Goal: Information Seeking & Learning: Learn about a topic

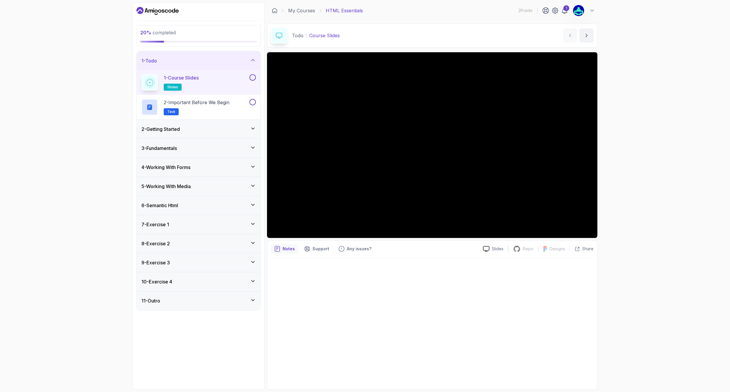
click at [227, 124] on div "2 - Getting Started" at bounding box center [199, 129] width 124 height 19
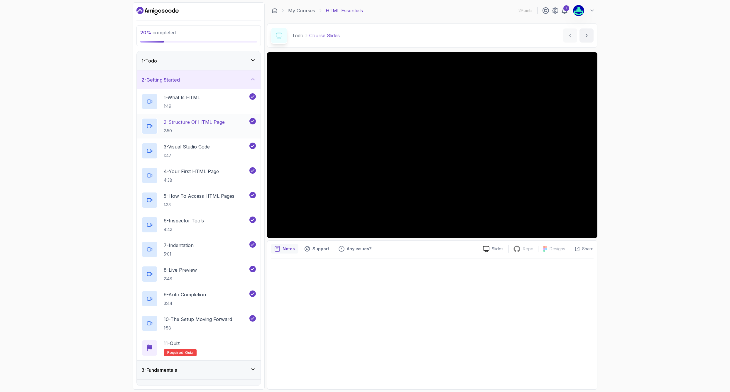
click at [185, 129] on p "2:50" at bounding box center [194, 131] width 61 height 6
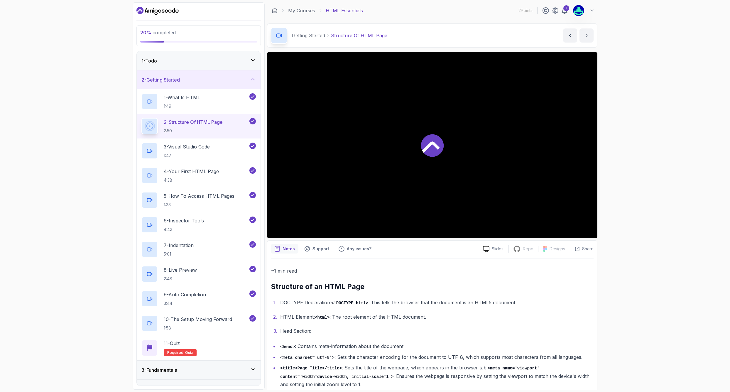
click at [430, 142] on icon at bounding box center [432, 145] width 23 height 23
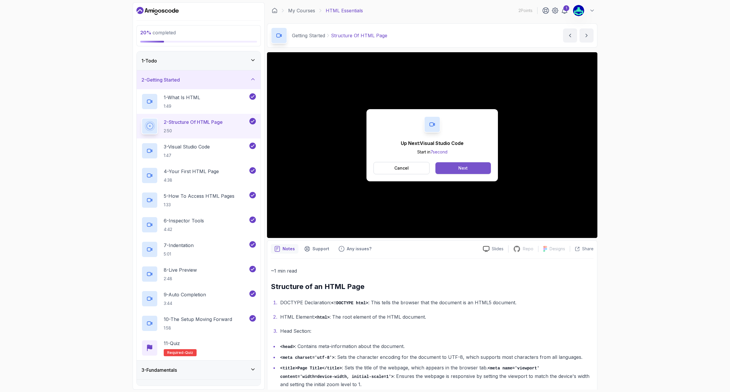
click at [485, 172] on button "Next" at bounding box center [462, 168] width 55 height 12
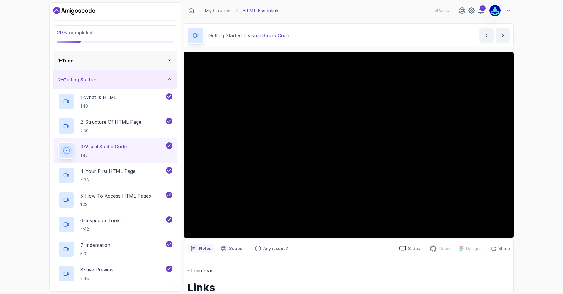
scroll to position [74, 0]
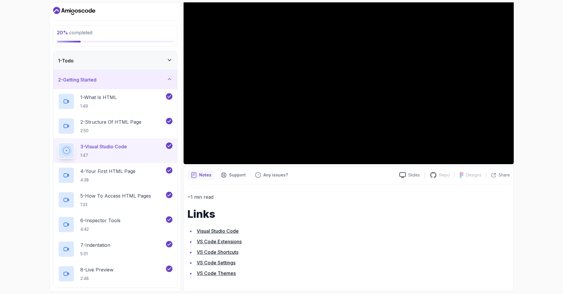
click at [221, 233] on link "Visual Studio Code" at bounding box center [218, 231] width 42 height 6
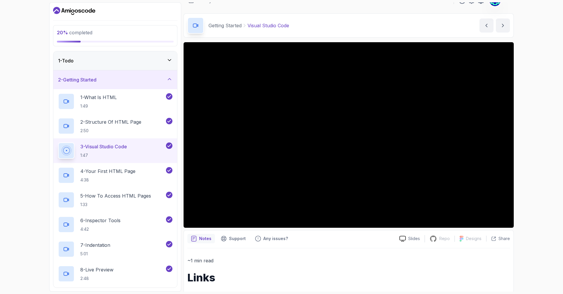
scroll to position [3, 0]
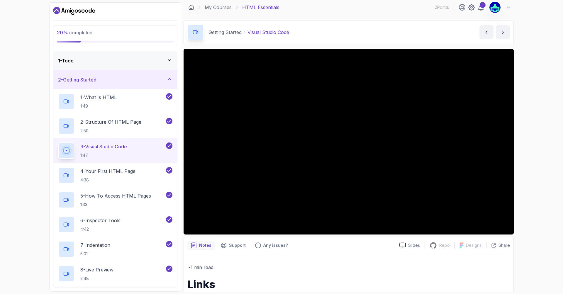
click at [540, 229] on div "20 % completed 1 - Todo 2 - Getting Started 1 - What Is HTML 1:49 2 - Structure…" at bounding box center [281, 147] width 563 height 294
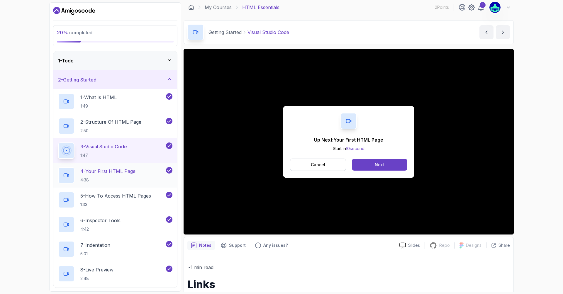
click at [129, 171] on p "4 - Your First HTML Page" at bounding box center [107, 171] width 55 height 7
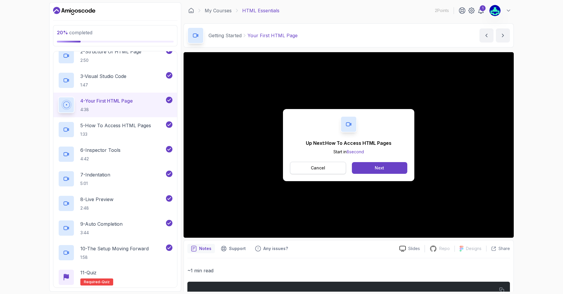
click at [328, 169] on button "Cancel" at bounding box center [318, 168] width 56 height 12
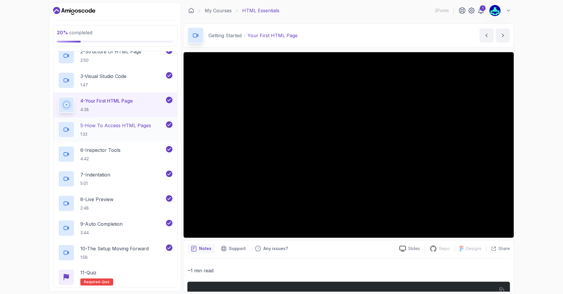
click at [103, 122] on p "5 - How To Access HTML Pages" at bounding box center [115, 125] width 71 height 7
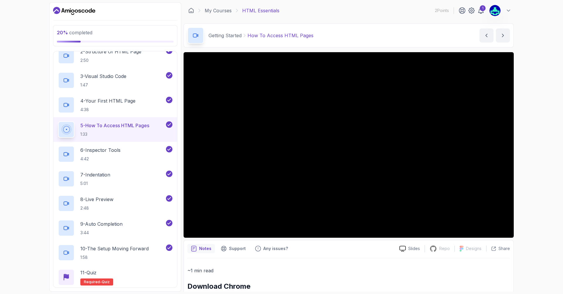
click at [530, 185] on div "20 % completed 1 - Todo 2 - Getting Started 1 - What Is HTML 1:49 2 - Structure…" at bounding box center [281, 147] width 563 height 294
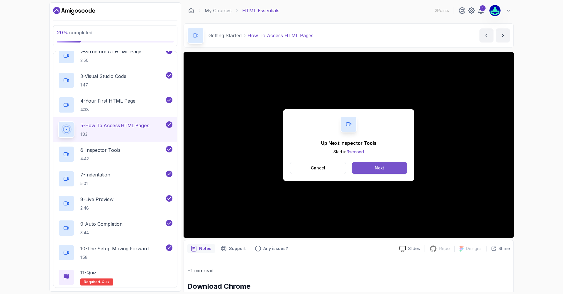
click at [368, 166] on button "Next" at bounding box center [379, 168] width 55 height 12
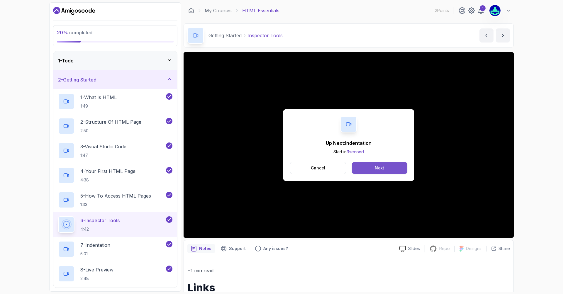
click at [381, 165] on div "Next" at bounding box center [379, 168] width 9 height 6
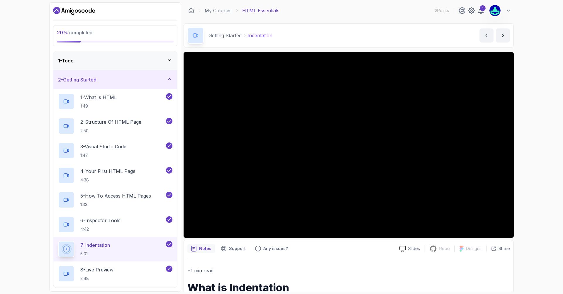
click at [260, 42] on div "Getting Started Indentation" at bounding box center [229, 35] width 85 height 16
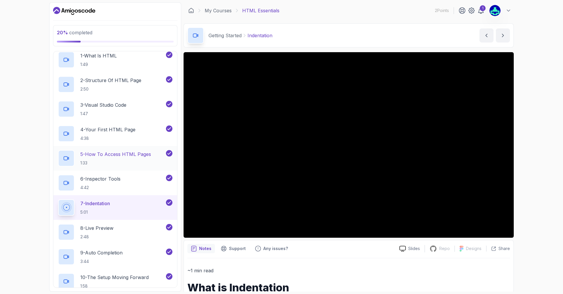
scroll to position [70, 0]
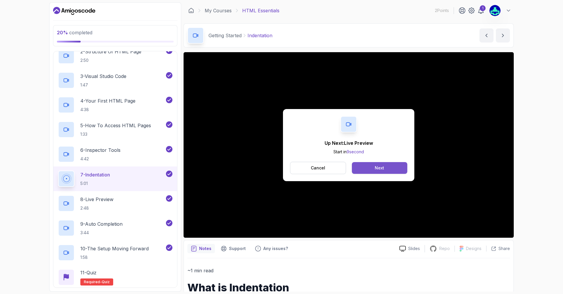
click at [357, 170] on button "Next" at bounding box center [379, 168] width 55 height 12
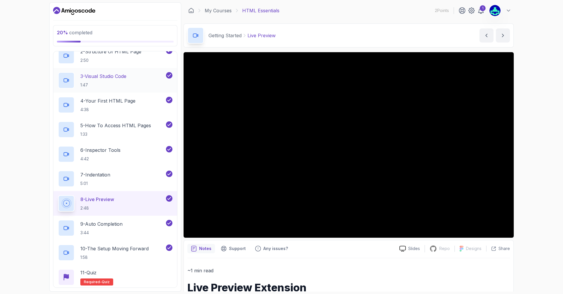
click at [126, 76] on p "3 - Visual Studio Code" at bounding box center [103, 76] width 46 height 7
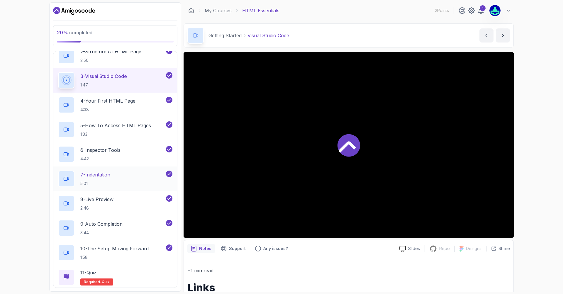
click at [128, 190] on div "7 - Indentation 5:01" at bounding box center [115, 179] width 124 height 25
click at [122, 202] on div "8 - Live Preview 2:48" at bounding box center [111, 203] width 107 height 16
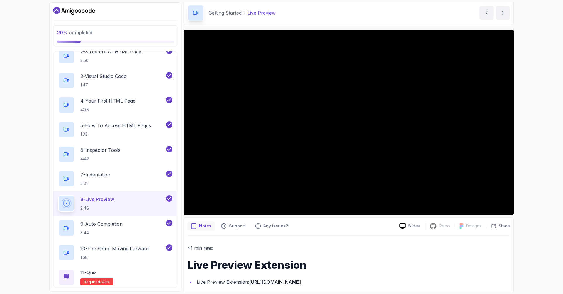
scroll to position [31, 0]
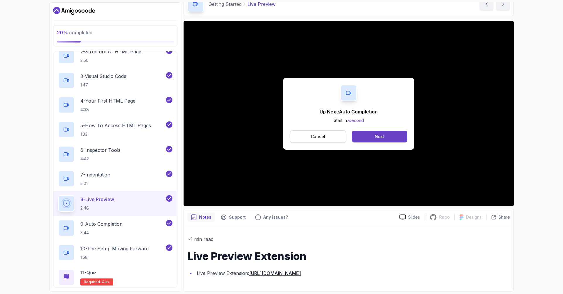
click at [335, 137] on button "Cancel" at bounding box center [318, 137] width 56 height 12
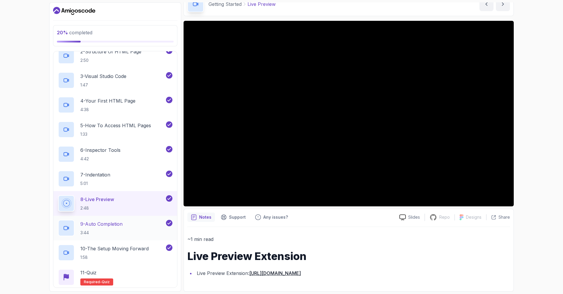
click at [102, 221] on p "9 - Auto Completion" at bounding box center [101, 224] width 42 height 7
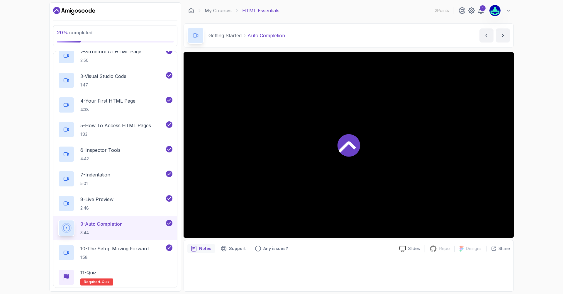
click at [316, 127] on div at bounding box center [349, 145] width 330 height 186
